Goal: Information Seeking & Learning: Find specific fact

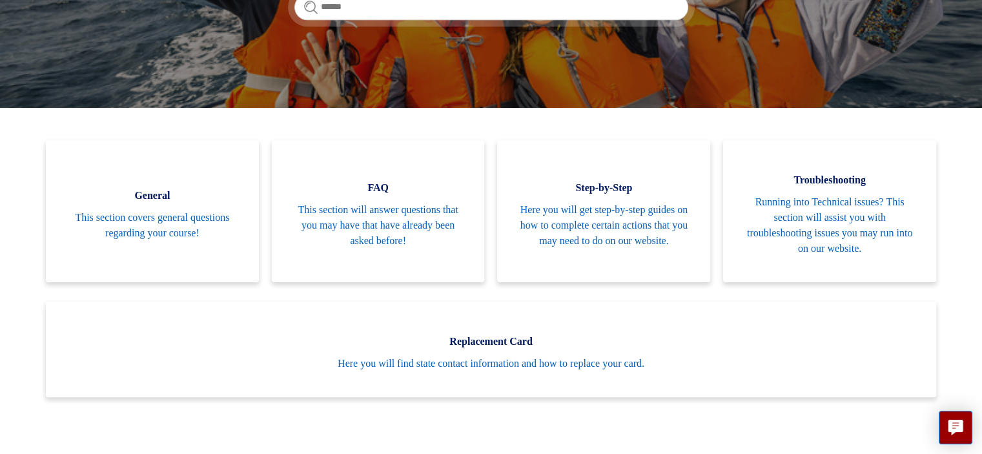
scroll to position [218, 0]
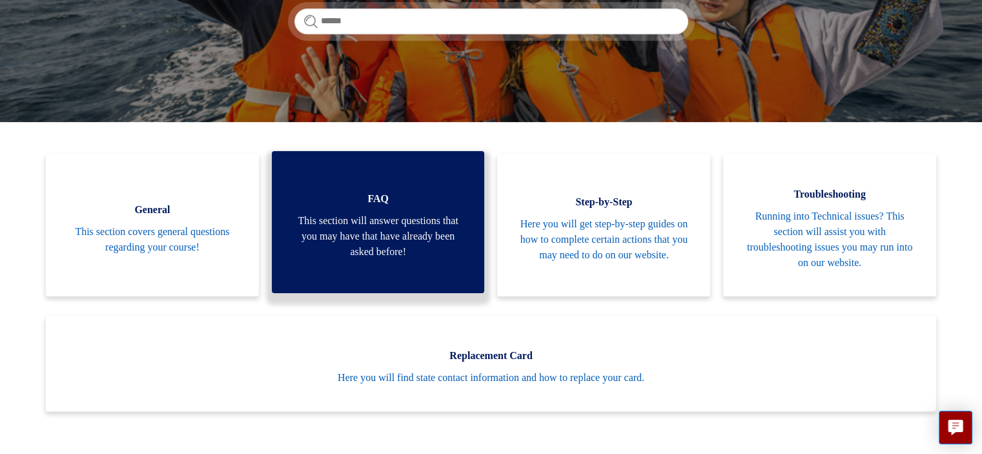
click at [389, 233] on span "This section will answer questions that you may have that have already been ask…" at bounding box center [378, 236] width 174 height 46
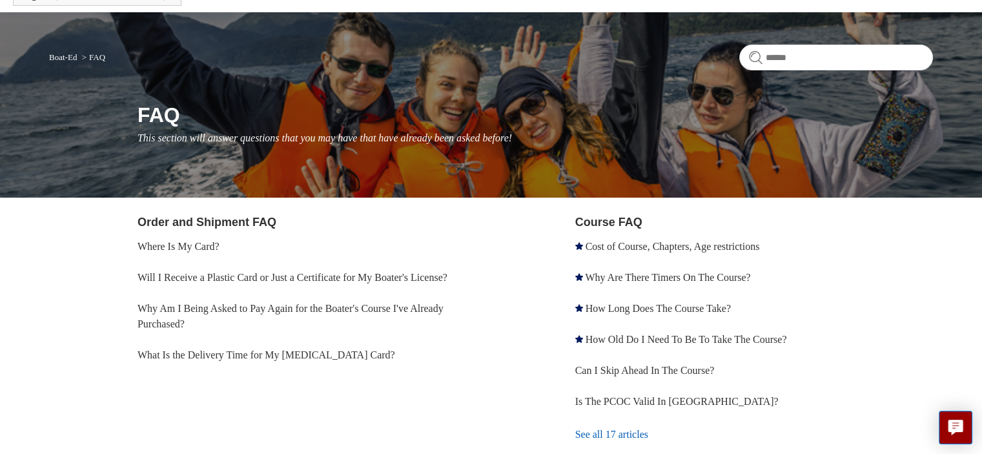
scroll to position [72, 0]
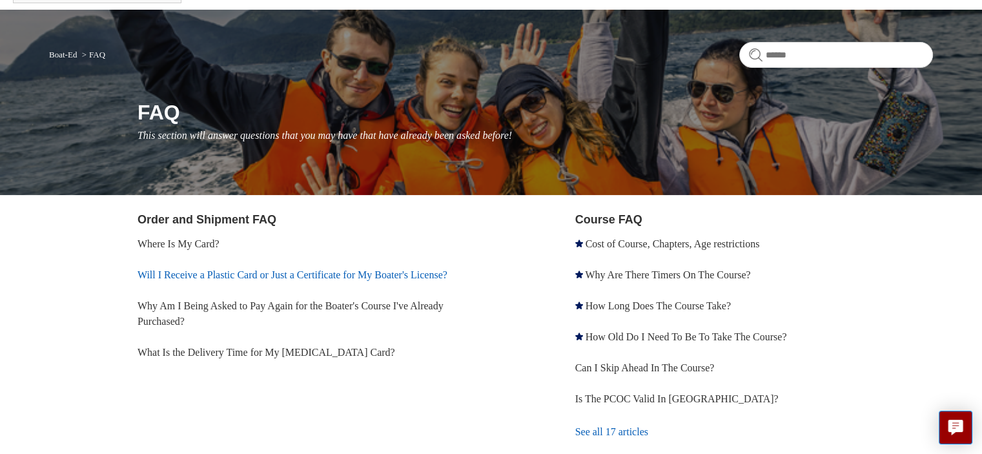
click at [150, 277] on link "Will I Receive a Plastic Card or Just a Certificate for My Boater's License?" at bounding box center [293, 274] width 310 height 11
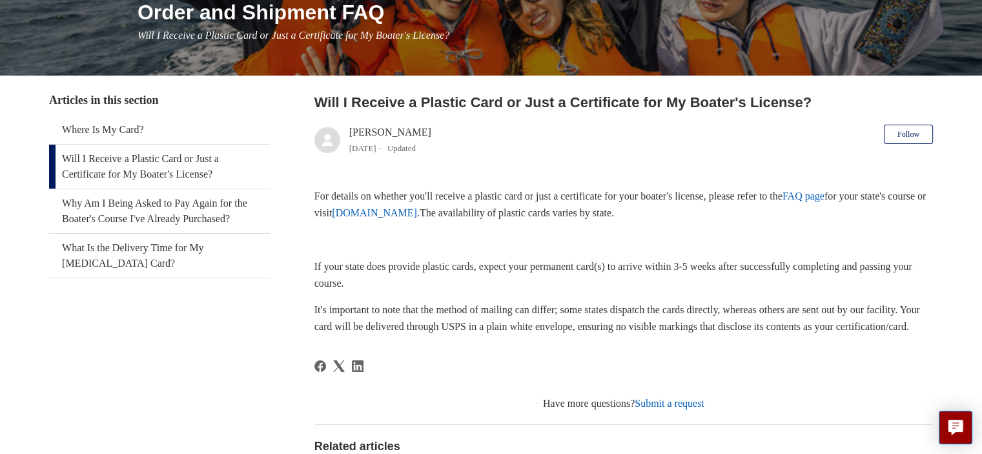
scroll to position [178, 0]
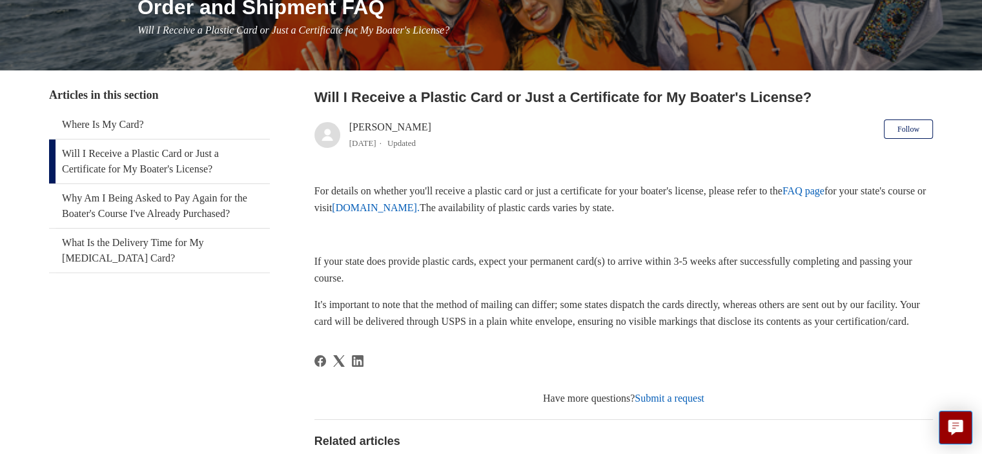
click at [266, 336] on aside "Articles in this section Where Is My Card? Will I Receive a Plastic Card or Jus…" at bounding box center [159, 333] width 221 height 493
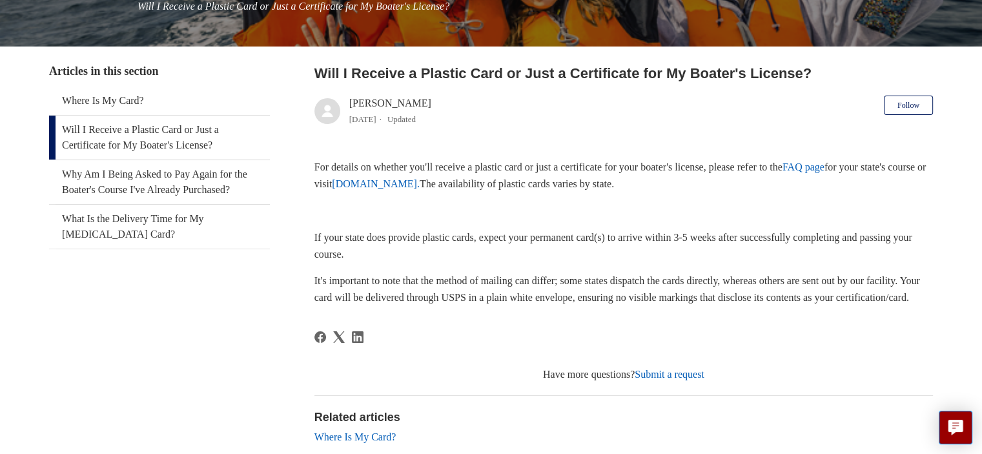
scroll to position [201, 0]
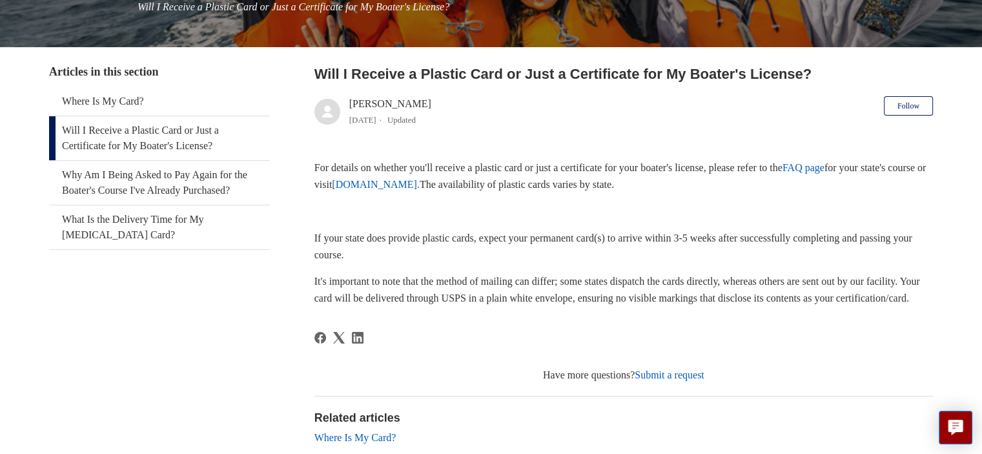
click at [824, 166] on link "FAQ page" at bounding box center [804, 167] width 42 height 11
